Goal: Find contact information: Find contact information

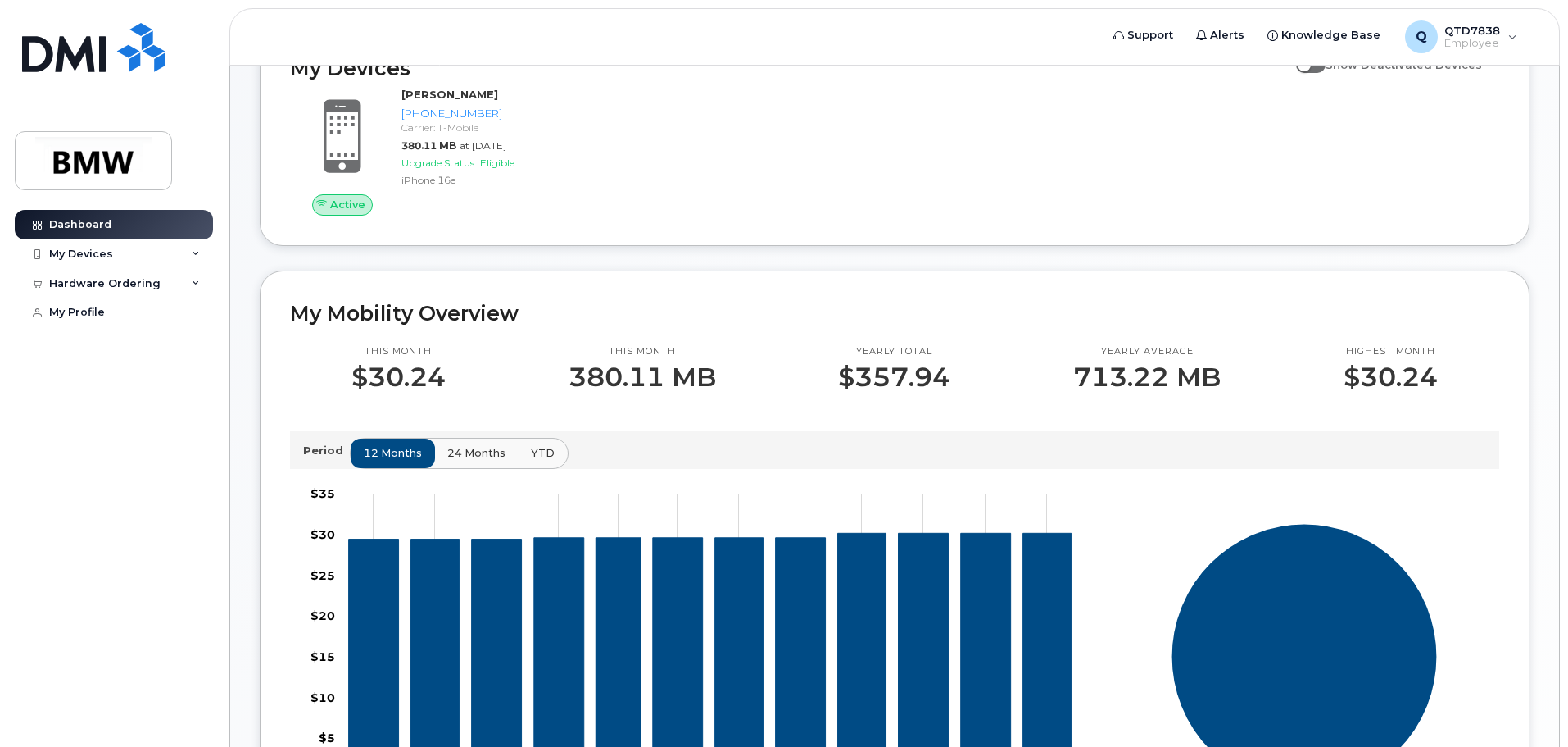
scroll to position [328, 0]
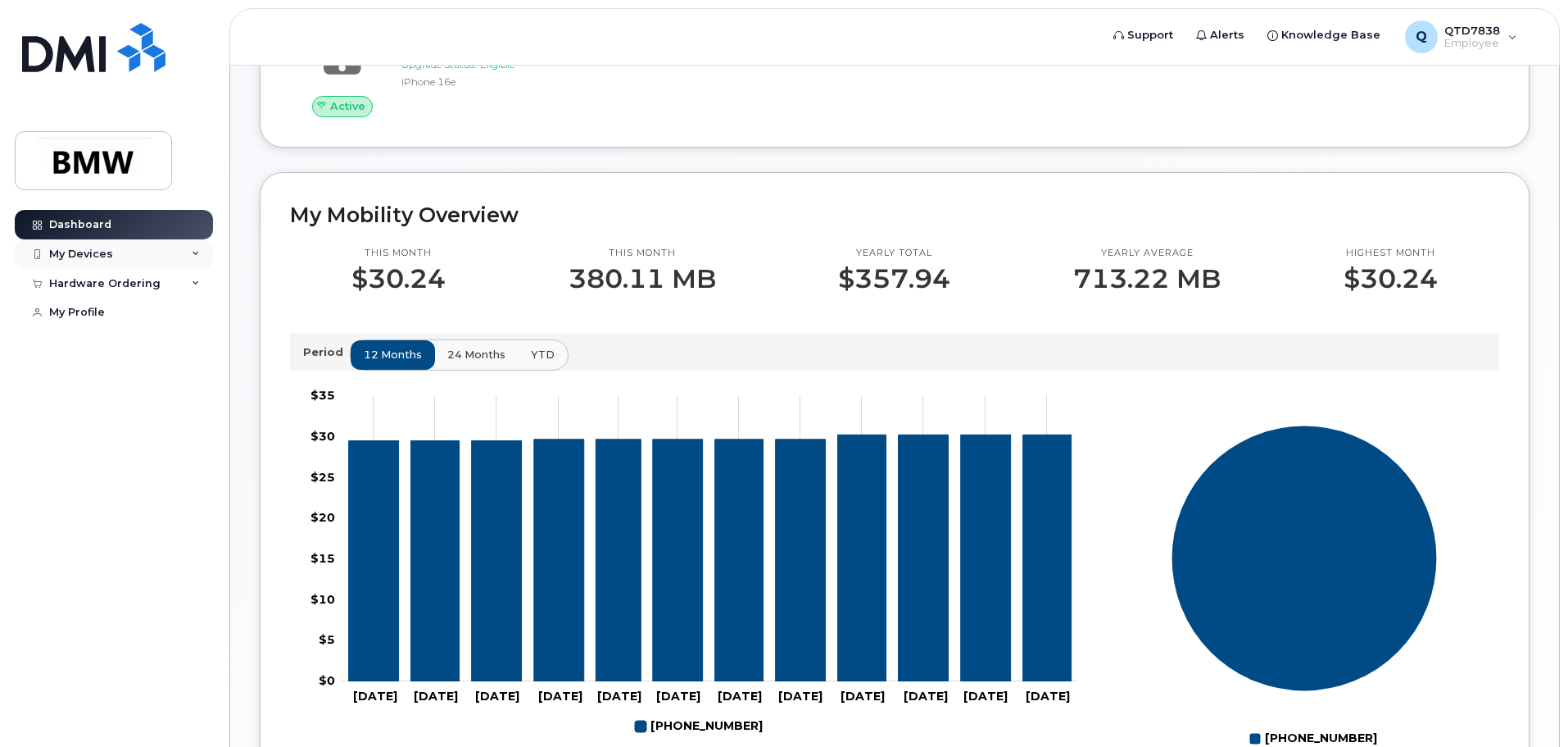
click at [198, 251] on icon at bounding box center [196, 254] width 8 height 8
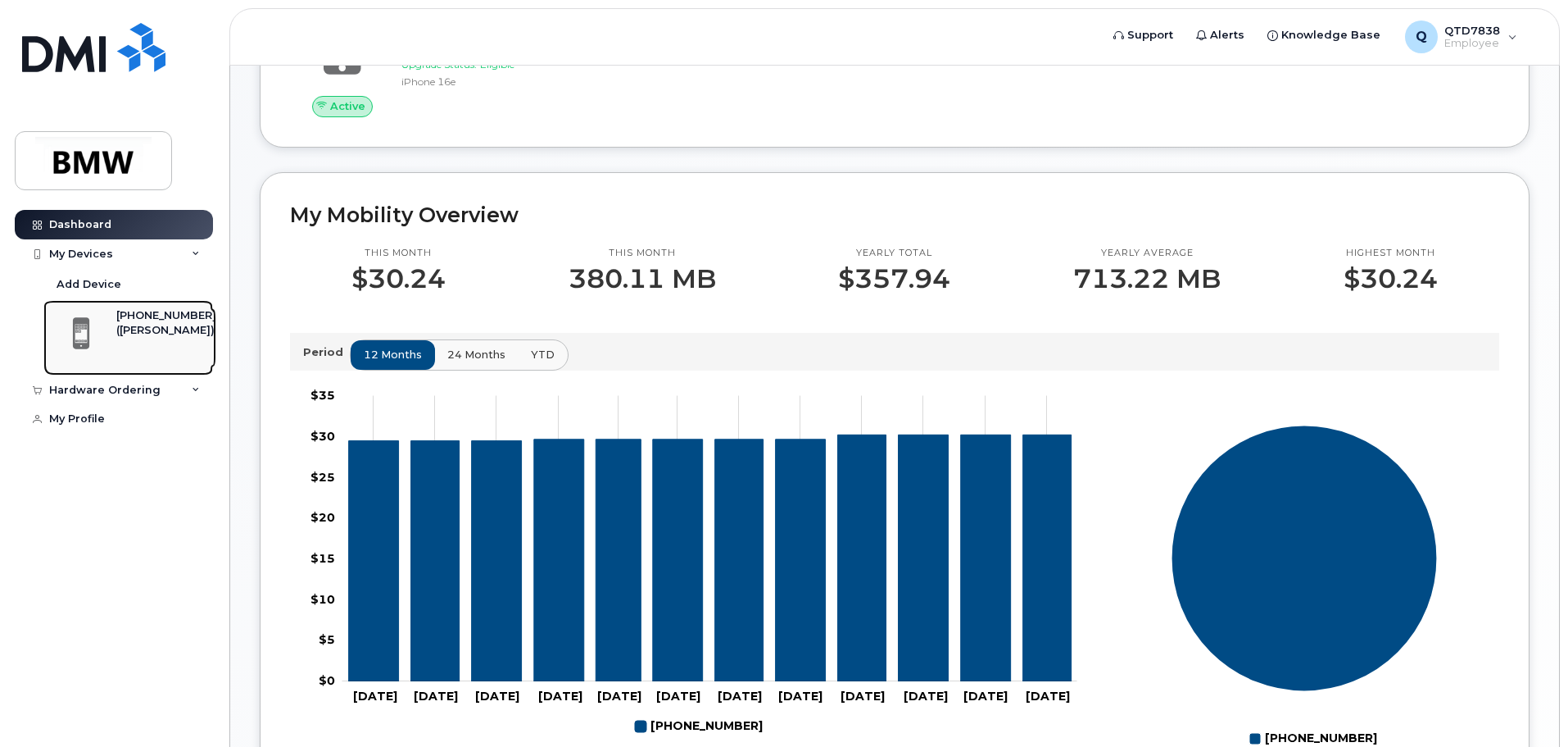
click at [157, 313] on div "[PHONE_NUMBER]" at bounding box center [165, 315] width 100 height 15
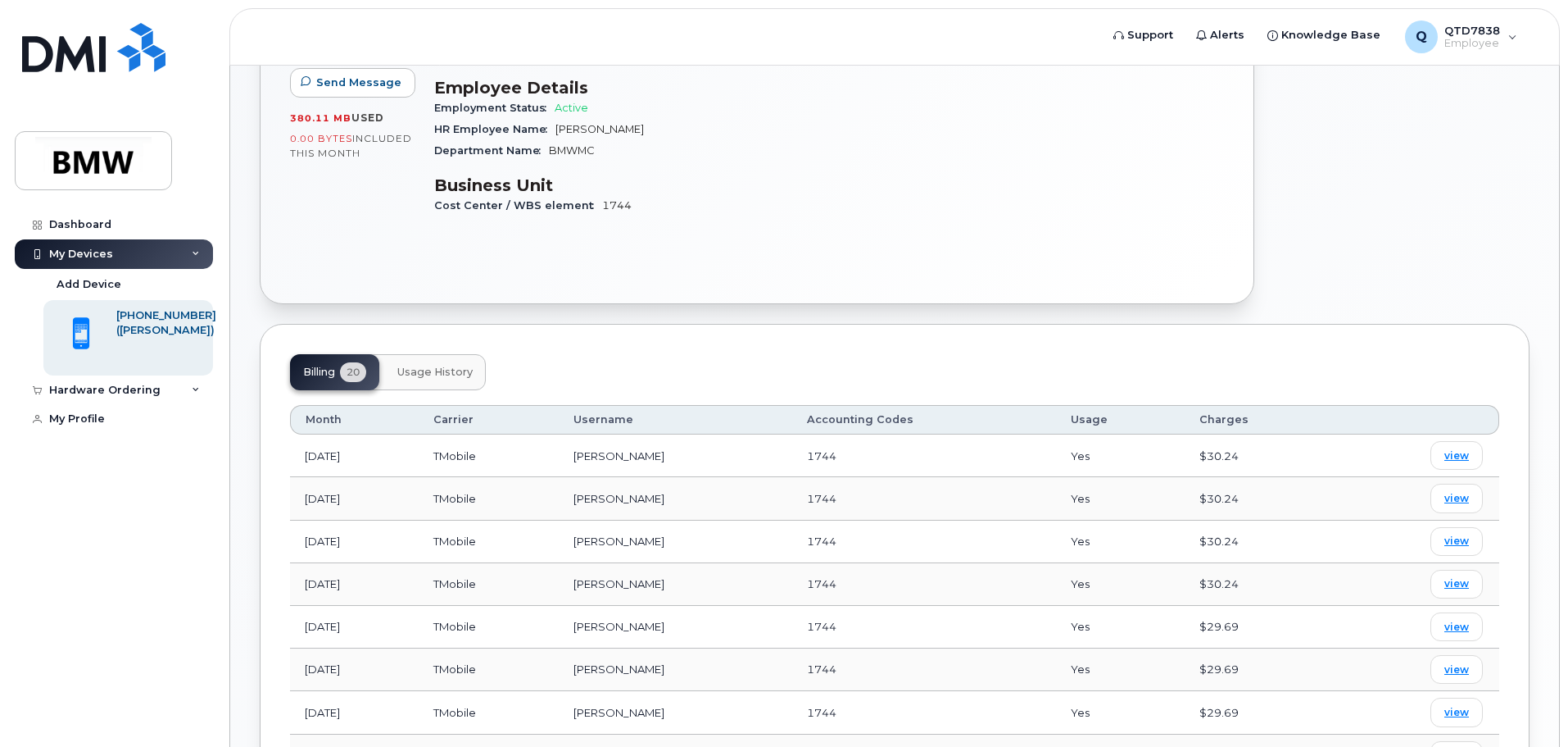
scroll to position [16, 0]
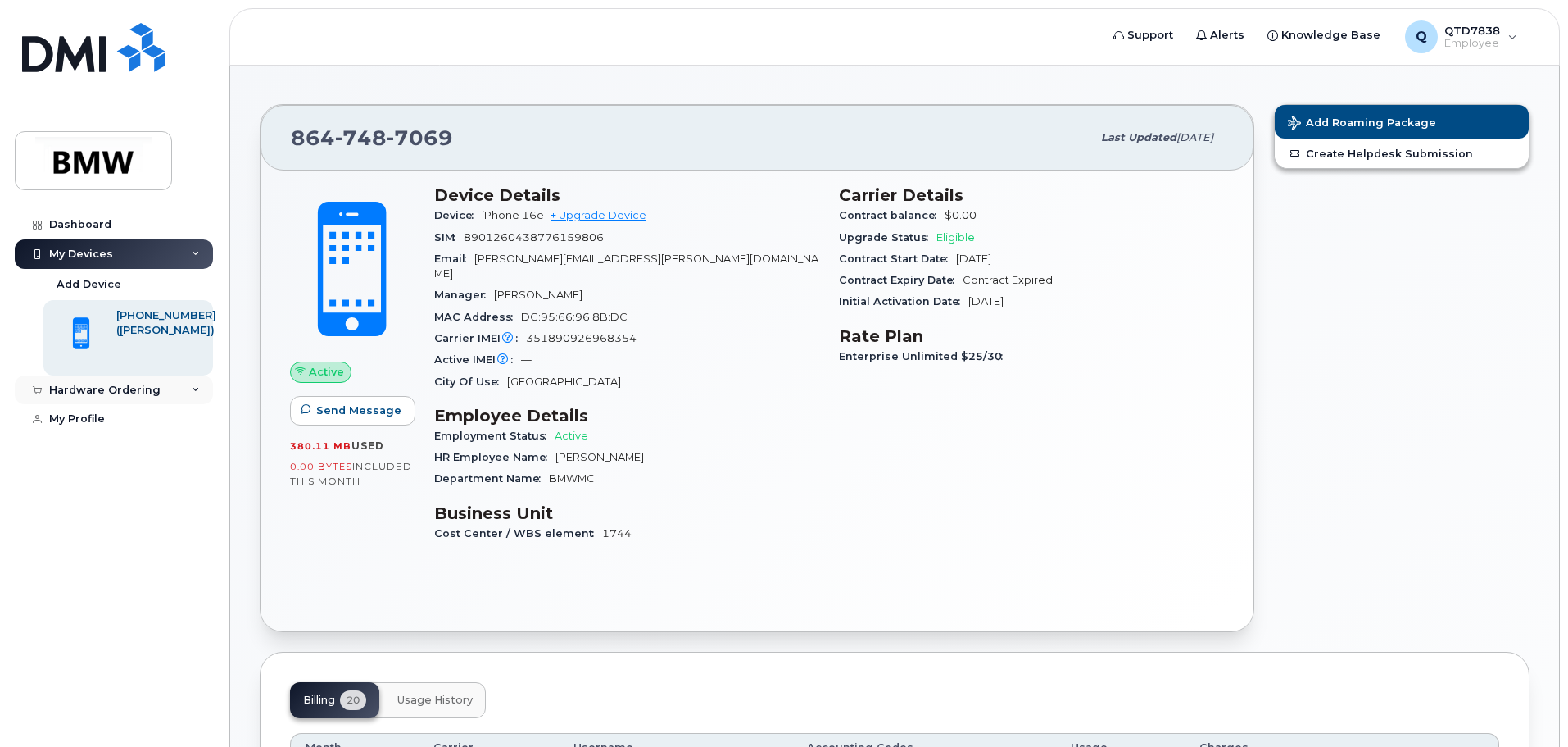
click at [135, 386] on div "Hardware Ordering" at bounding box center [105, 390] width 111 height 13
click at [113, 449] on link "My Profile" at bounding box center [114, 451] width 198 height 30
